Goal: Information Seeking & Learning: Learn about a topic

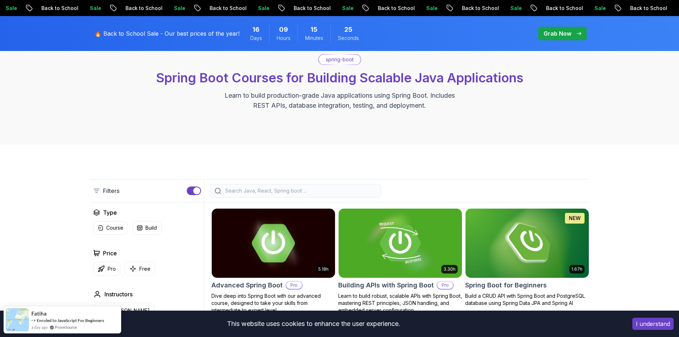
scroll to position [178, 0]
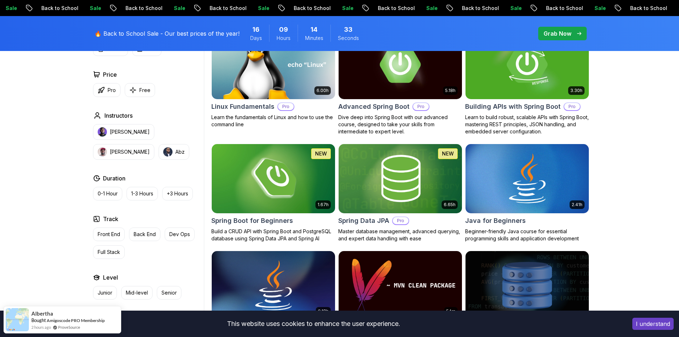
scroll to position [178, 0]
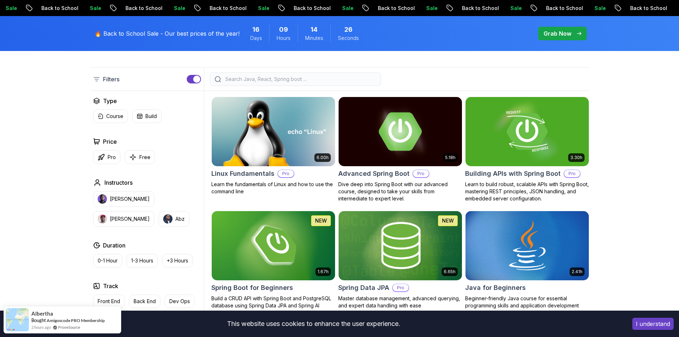
click at [279, 79] on input "search" at bounding box center [300, 79] width 153 height 7
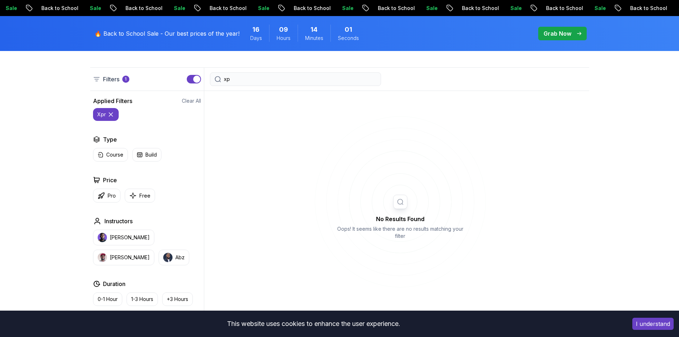
type input "x"
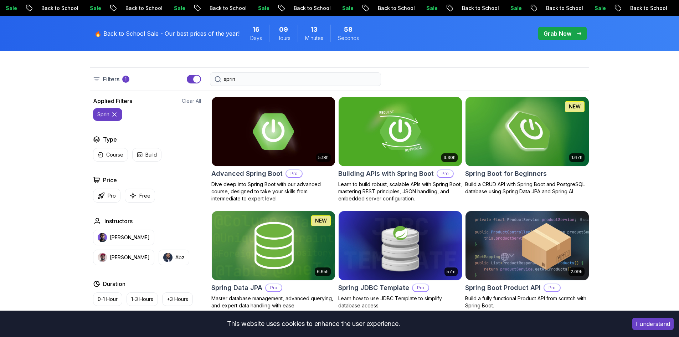
type input "spring"
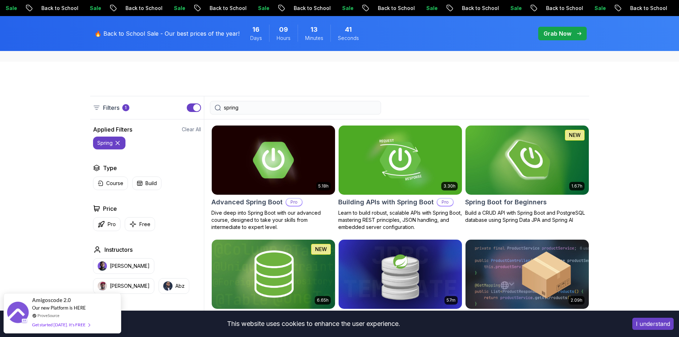
scroll to position [107, 0]
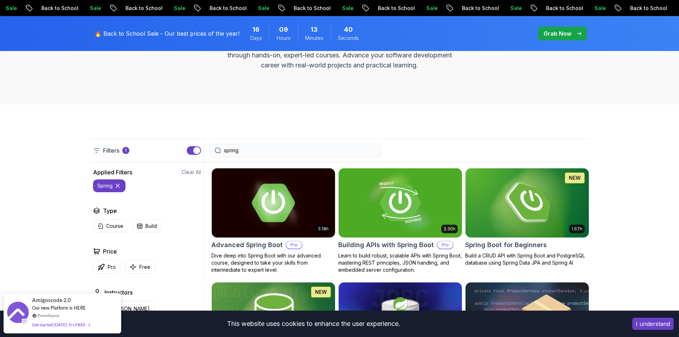
click at [285, 208] on img at bounding box center [273, 203] width 129 height 72
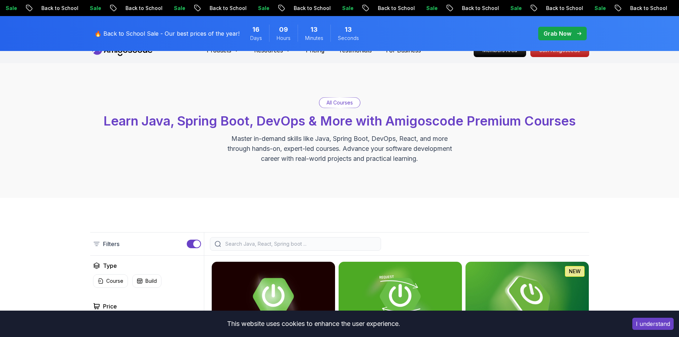
scroll to position [107, 0]
